Goal: Transaction & Acquisition: Purchase product/service

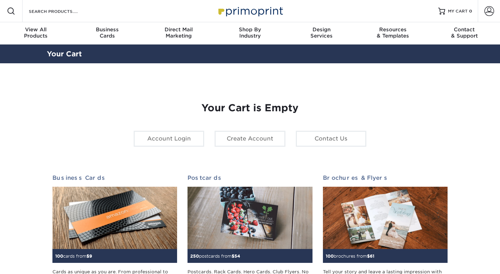
click at [257, 4] on img at bounding box center [249, 10] width 69 height 15
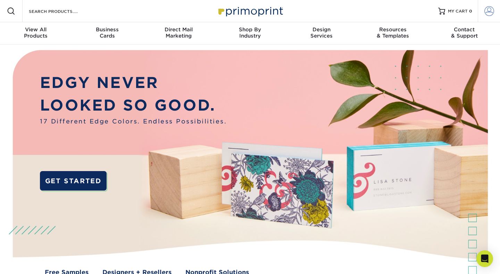
type input "[EMAIL_ADDRESS][DOMAIN_NAME]"
click at [486, 9] on span at bounding box center [489, 11] width 10 height 10
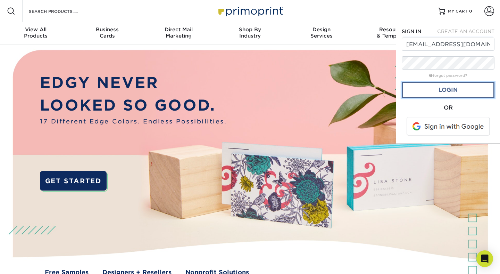
click at [451, 87] on link "Login" at bounding box center [448, 90] width 93 height 16
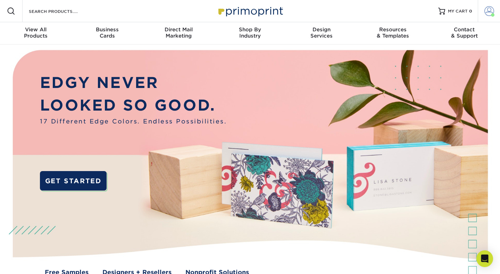
click at [493, 9] on span at bounding box center [489, 11] width 10 height 10
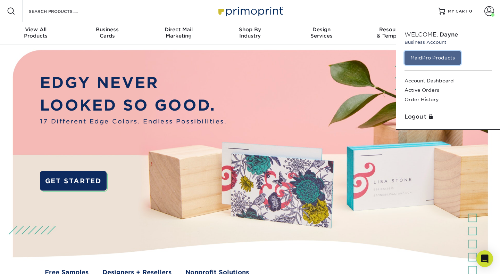
click at [419, 55] on link "MaidPro Products" at bounding box center [432, 57] width 56 height 13
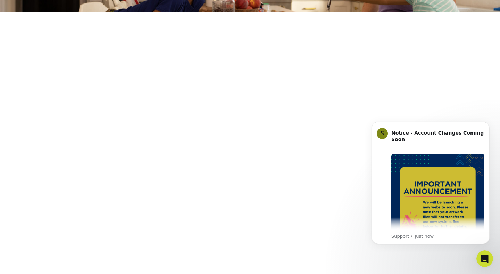
scroll to position [120, 0]
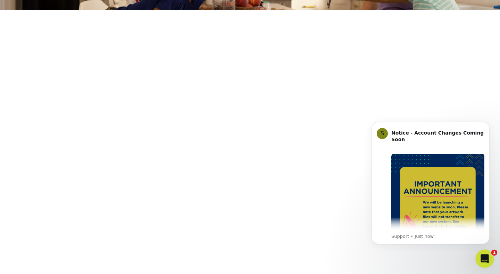
click at [483, 258] on icon "Open Intercom Messenger" at bounding box center [483, 257] width 11 height 11
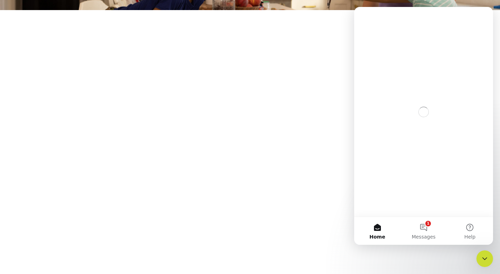
scroll to position [0, 0]
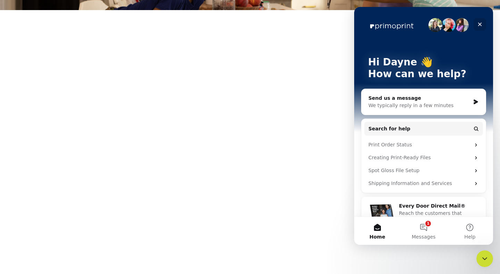
click at [479, 22] on icon "Close" at bounding box center [480, 25] width 6 height 6
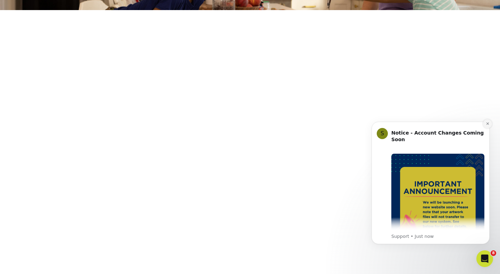
click at [486, 122] on icon "Dismiss notification" at bounding box center [488, 123] width 4 height 4
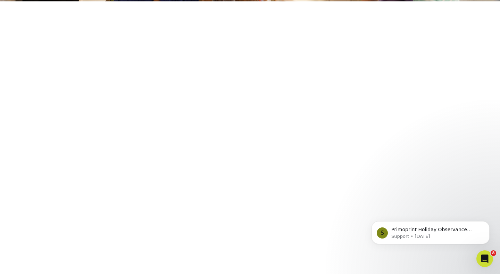
scroll to position [129, 0]
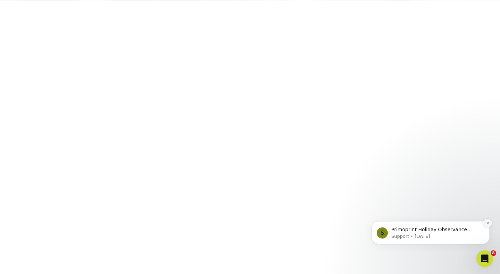
click at [488, 223] on icon "Dismiss notification" at bounding box center [487, 222] width 2 height 2
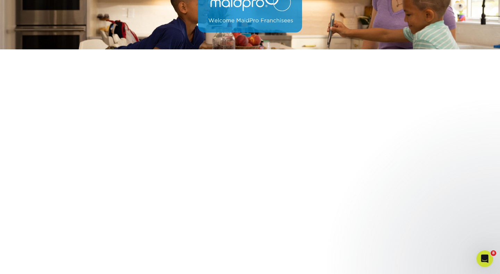
scroll to position [199, 0]
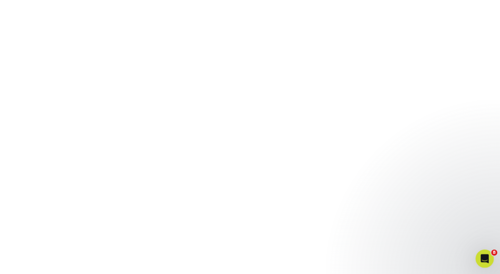
click at [482, 254] on icon "Open Intercom Messenger" at bounding box center [483, 257] width 11 height 11
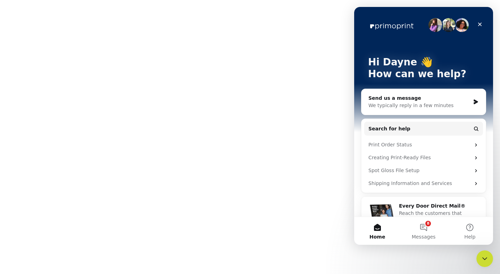
click at [422, 99] on div "Send us a message" at bounding box center [419, 97] width 102 height 7
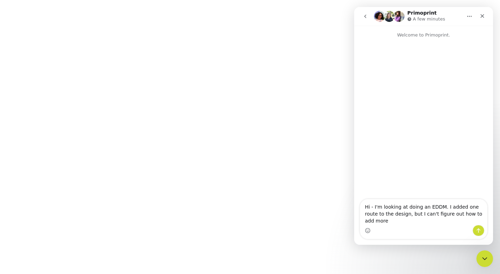
type textarea "Hi - I'm looking at doing an EDDM. I added one route to the design, but I can't…"
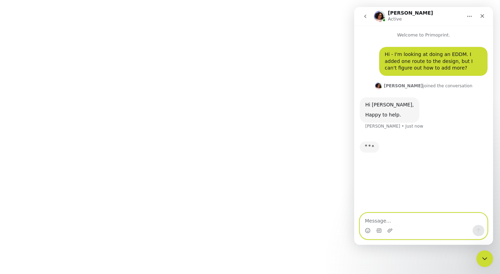
scroll to position [168, 0]
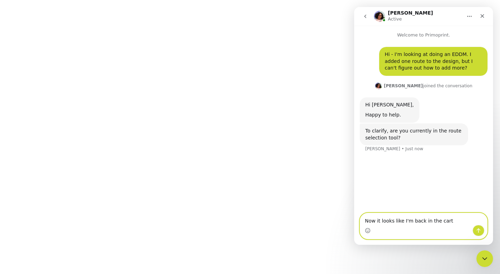
type textarea "Now it looks like I'm back in the cart."
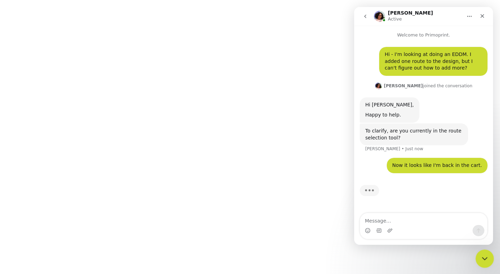
click at [484, 257] on icon "Close Intercom Messenger" at bounding box center [483, 257] width 8 height 8
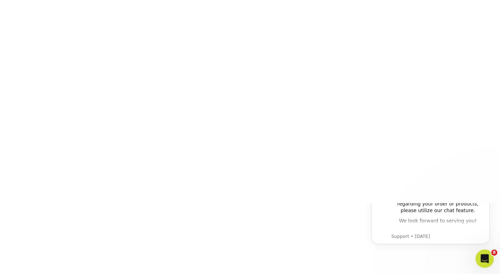
scroll to position [0, 0]
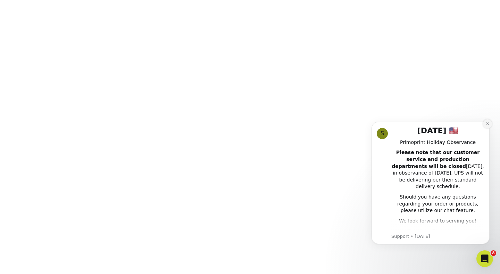
click at [486, 124] on icon "Dismiss notification" at bounding box center [488, 123] width 4 height 4
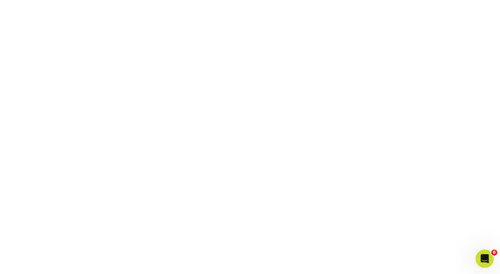
click at [482, 260] on icon "Open Intercom Messenger" at bounding box center [483, 257] width 11 height 11
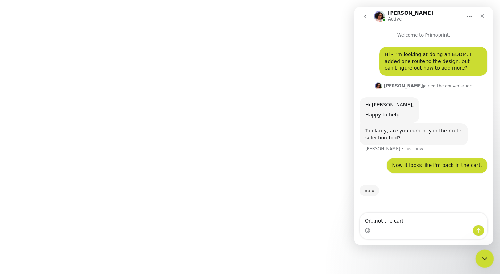
type textarea "Or...not the cart."
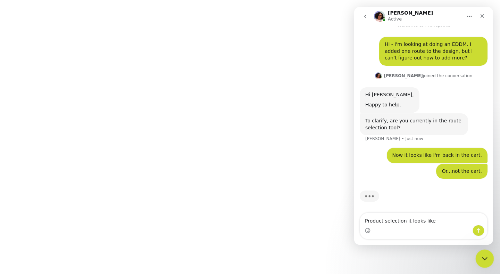
type textarea "Product selection it looks like."
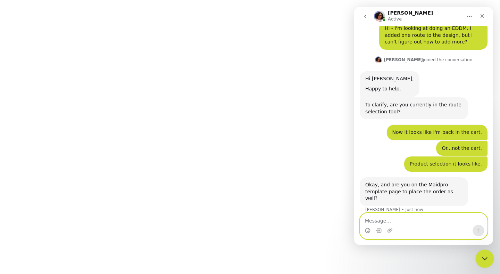
scroll to position [27, 0]
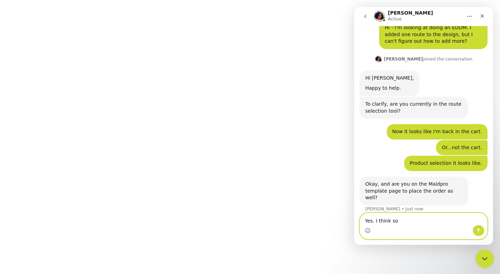
type textarea "Yes. I think so."
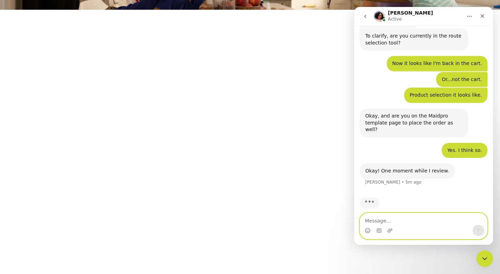
scroll to position [68, 0]
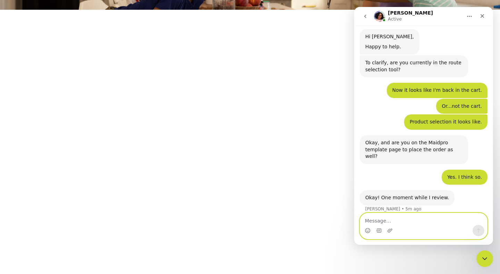
click at [402, 222] on textarea "Message…" at bounding box center [423, 219] width 127 height 12
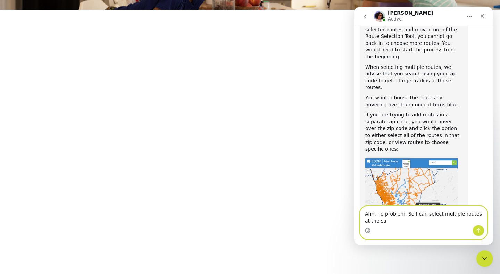
scroll to position [276, 0]
type textarea "Ahh, no problem. So I can select multiple routes at the same time? They will tu…"
click at [478, 232] on icon "Send a message…" at bounding box center [479, 230] width 4 height 5
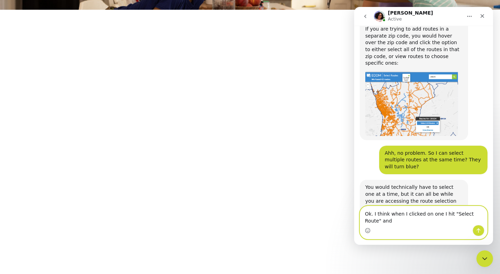
scroll to position [368, 0]
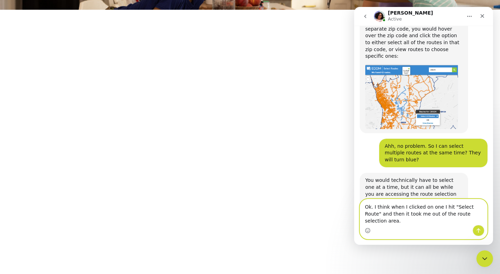
type textarea "Ok. I think when I clicked on one I hit "Select Route" and then it took me out …"
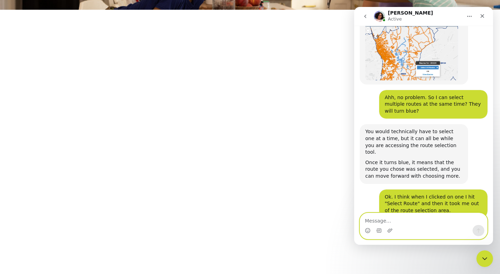
scroll to position [416, 0]
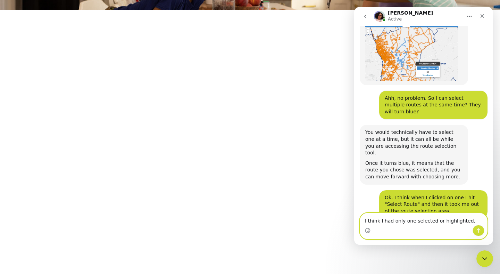
type textarea "I think I had only one selected or highlighted."
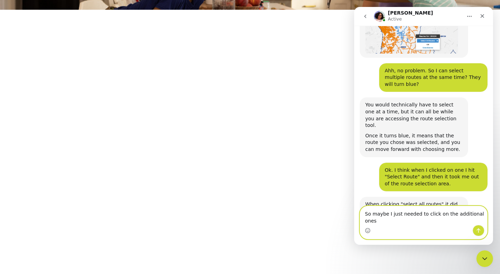
scroll to position [451, 0]
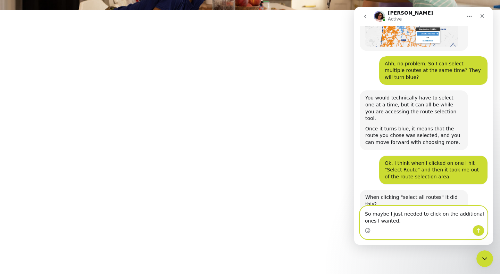
type textarea "So maybe I just needed to click on the additional ones I wanted."
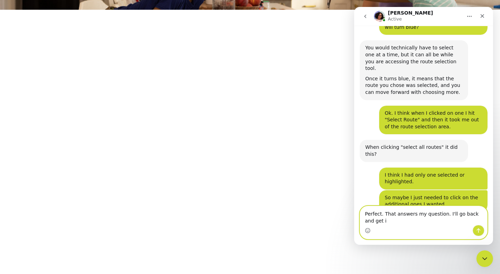
scroll to position [507, 0]
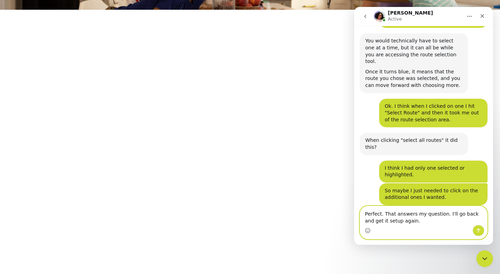
type textarea "Perfect. That answers my question. I'll go back and get it setup again."
click at [478, 229] on icon "Send a message…" at bounding box center [479, 230] width 4 height 5
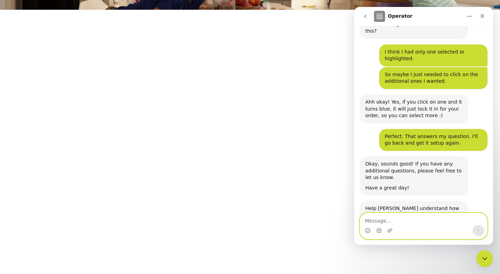
scroll to position [628, 0]
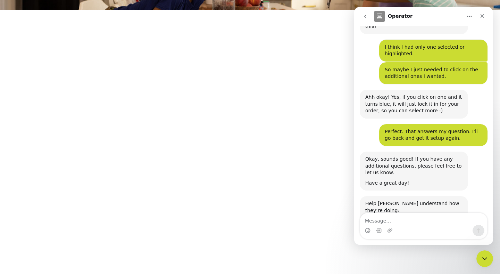
click at [442, 238] on span "Amazing" at bounding box center [441, 244] width 12 height 12
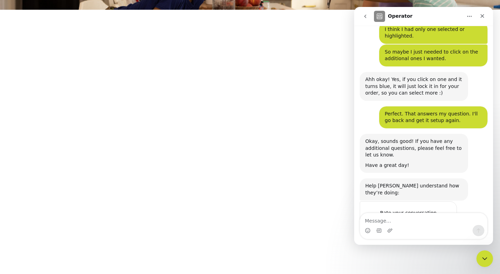
scroll to position [647, 0]
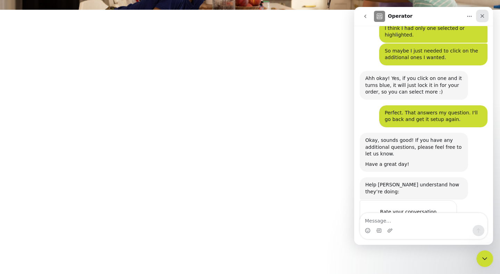
click at [484, 12] on div "Close" at bounding box center [482, 16] width 12 height 12
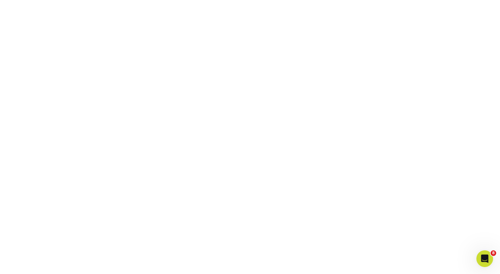
scroll to position [263, 0]
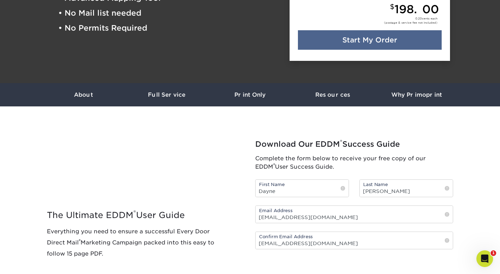
scroll to position [196, 0]
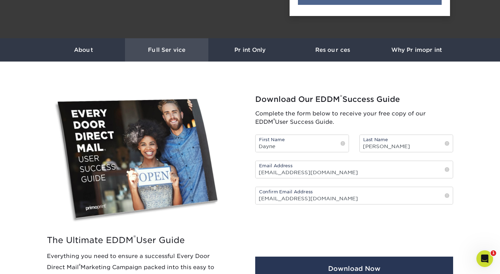
click at [165, 47] on h3 "Full Service" at bounding box center [166, 50] width 83 height 7
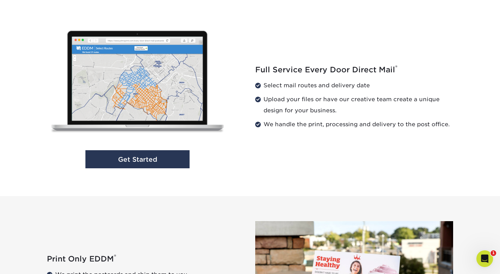
scroll to position [709, 0]
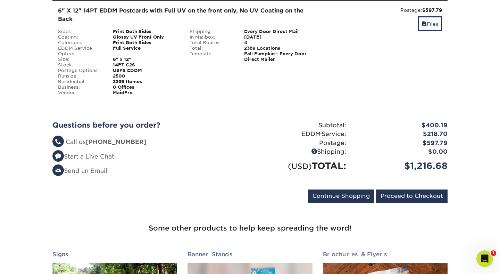
scroll to position [121, 0]
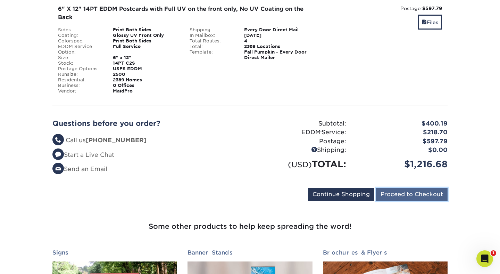
click at [415, 192] on input "Proceed to Checkout" at bounding box center [412, 193] width 72 height 13
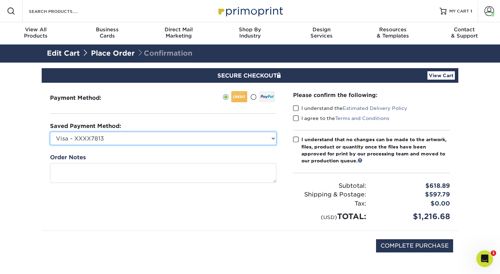
click at [256, 138] on select "Visa - XXXX7813 MasterCard - XXXX6247 MasterCard - XXXX1201 New Credit Card" at bounding box center [163, 138] width 226 height 13
select select "73696"
click at [50, 132] on select "Visa - XXXX7813 MasterCard - XXXX6247 MasterCard - XXXX1201 New Credit Card" at bounding box center [163, 138] width 226 height 13
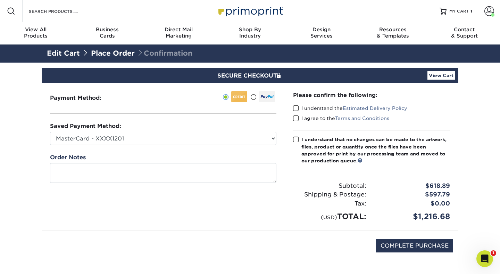
click at [283, 115] on div "Payment Method:" at bounding box center [163, 157] width 243 height 148
click at [296, 106] on span at bounding box center [296, 108] width 6 height 7
click at [0, 0] on input "I understand the Estimated Delivery Policy" at bounding box center [0, 0] width 0 height 0
click at [295, 115] on span at bounding box center [296, 118] width 6 height 7
click at [0, 0] on input "I agree to the Terms and Conditions" at bounding box center [0, 0] width 0 height 0
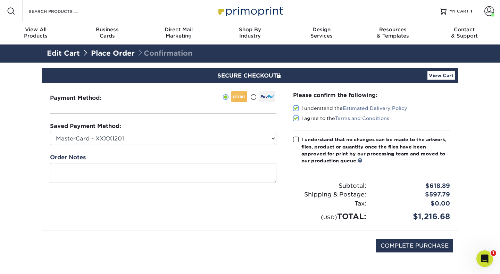
click at [296, 137] on span at bounding box center [296, 139] width 6 height 7
click at [0, 0] on input "I understand that no changes can be made to the artwork, files, product or quan…" at bounding box center [0, 0] width 0 height 0
click at [282, 118] on div "Payment Method:" at bounding box center [163, 157] width 243 height 148
click at [285, 110] on div "Please confirm the following: I understand the Estimated Delivery Policy I agre…" at bounding box center [372, 157] width 174 height 148
click at [282, 98] on div "Payment Method:" at bounding box center [163, 157] width 243 height 148
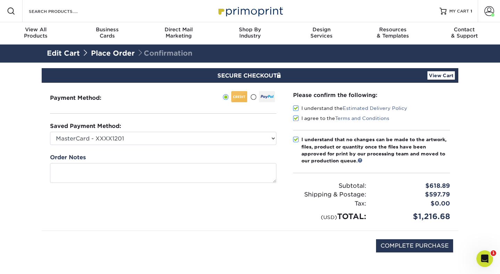
click at [280, 119] on div "Payment Method:" at bounding box center [163, 157] width 243 height 148
click at [281, 126] on div "Payment Method:" at bounding box center [163, 157] width 243 height 148
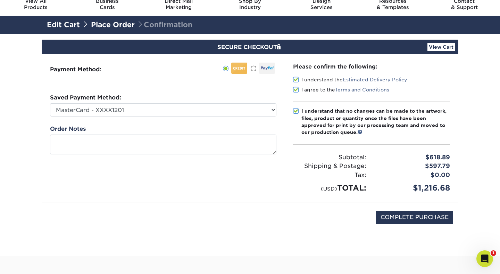
scroll to position [29, 0]
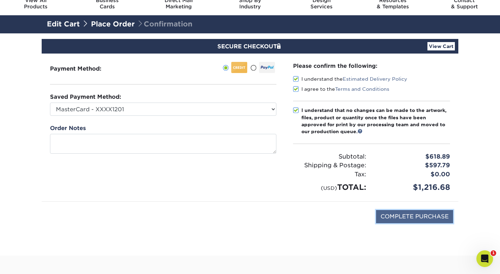
click at [413, 215] on input "COMPLETE PURCHASE" at bounding box center [414, 216] width 77 height 13
type input "PROCESSING, PLEASE WAIT..."
